Goal: Information Seeking & Learning: Find specific fact

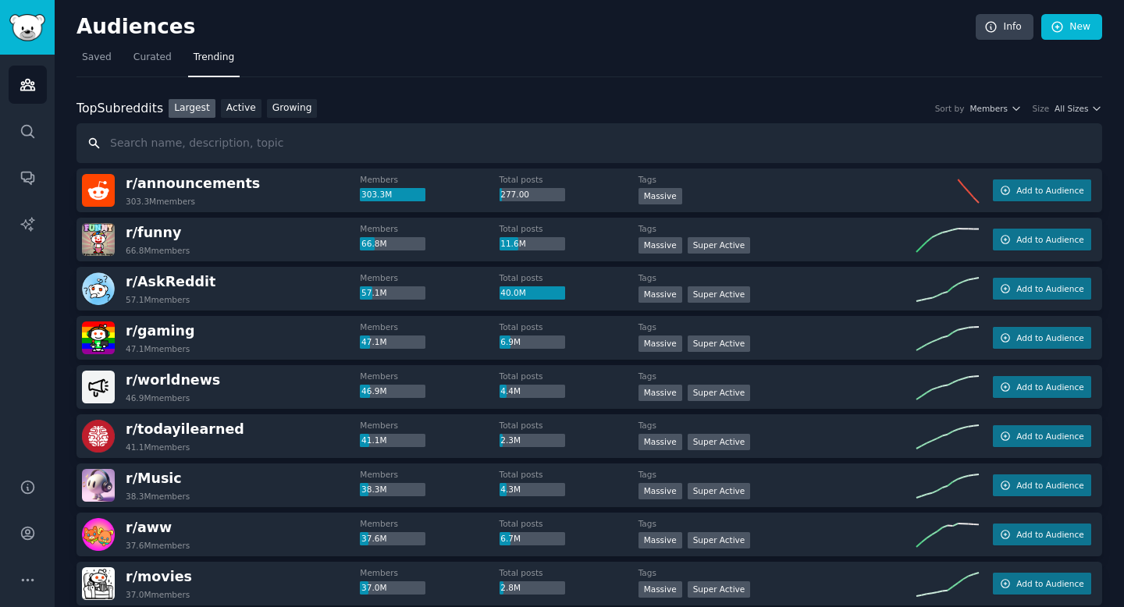
click at [453, 151] on input "text" at bounding box center [590, 143] width 1026 height 40
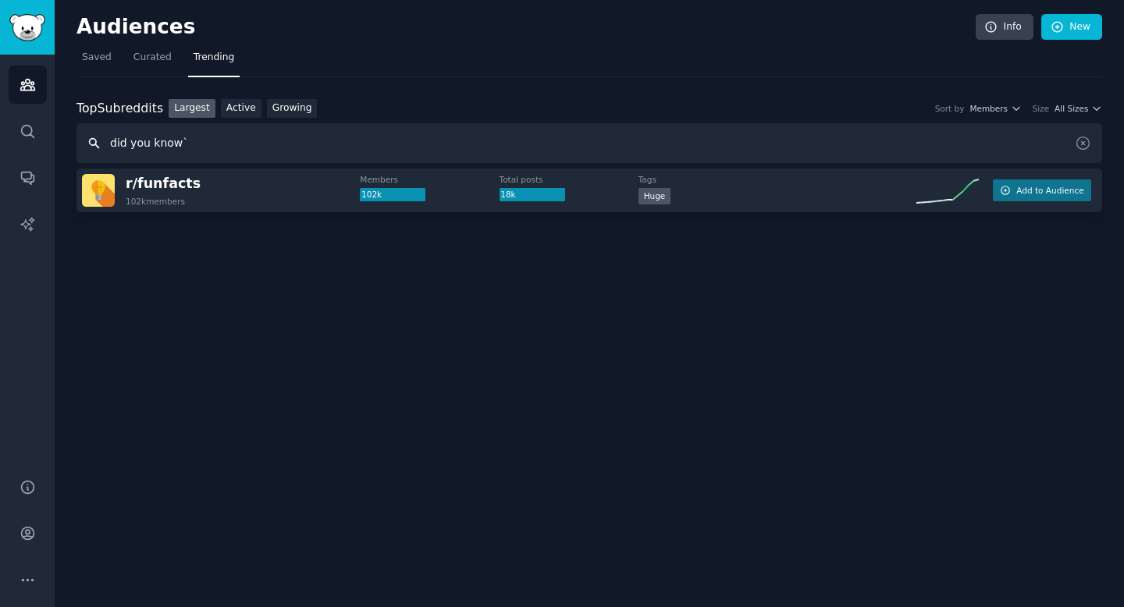
click at [195, 142] on input "did you know`" at bounding box center [590, 143] width 1026 height 40
type input "did you know"
click at [309, 148] on input "did you know" at bounding box center [590, 143] width 1026 height 40
click at [27, 131] on icon "Sidebar" at bounding box center [28, 131] width 16 height 16
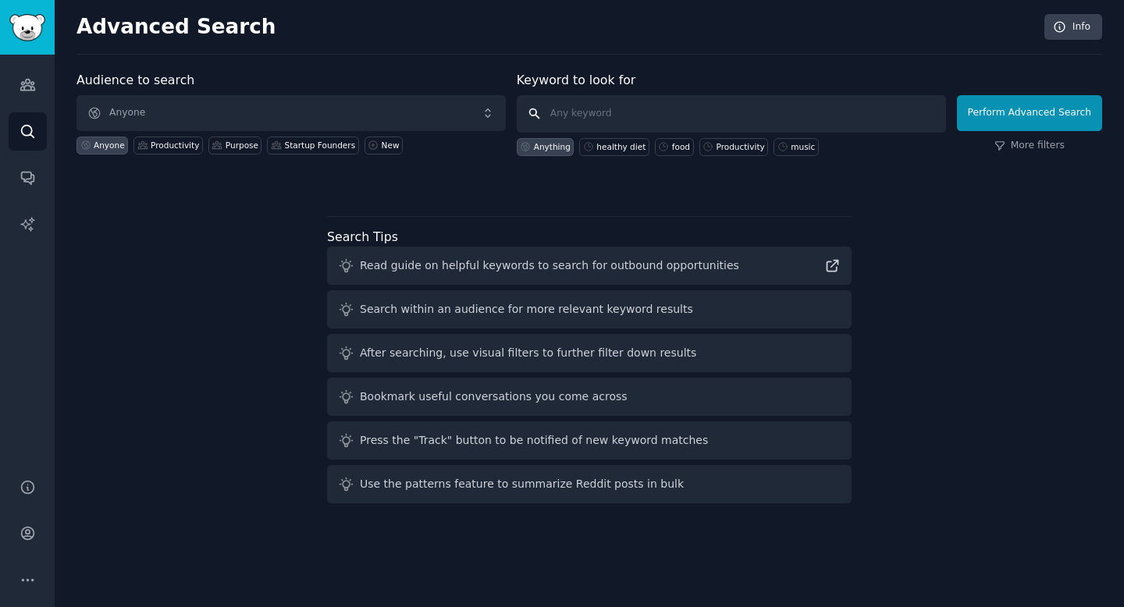
click at [613, 112] on input "text" at bounding box center [731, 113] width 429 height 37
type input "did u know"
click at [991, 112] on button "Perform Advanced Search" at bounding box center [1029, 113] width 145 height 36
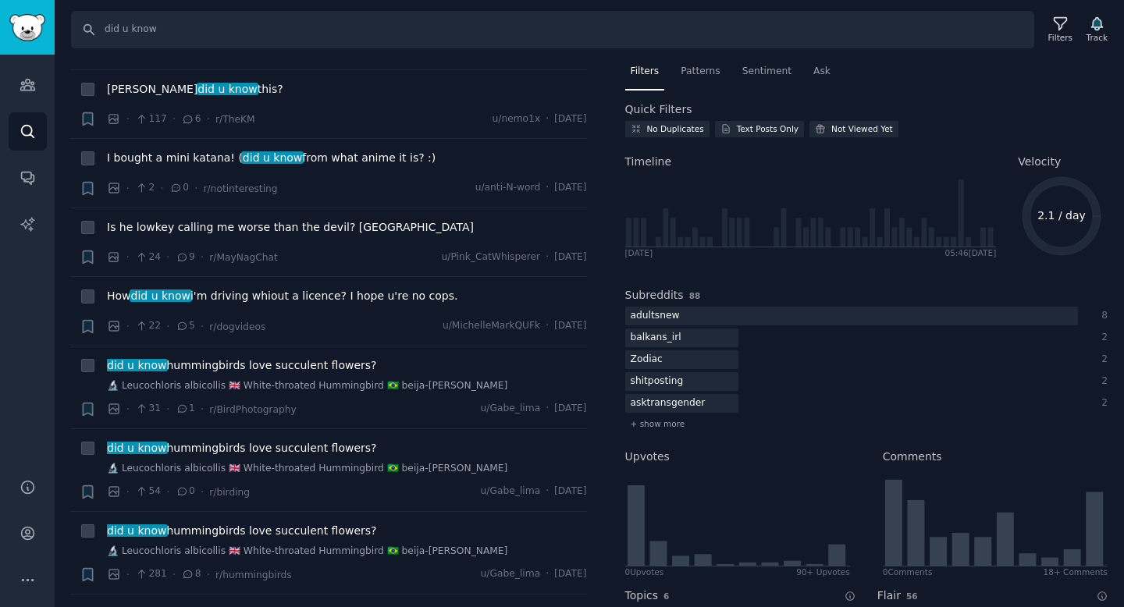
scroll to position [265, 0]
